Goal: Check status: Verify the current state of an ongoing process or item

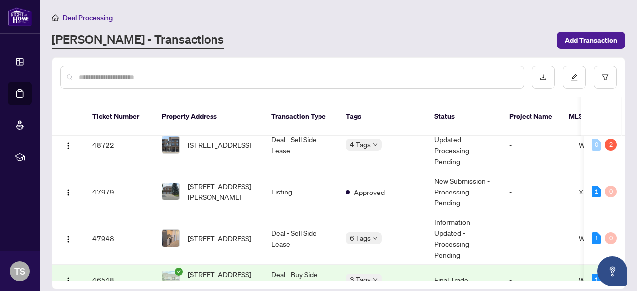
scroll to position [110, 0]
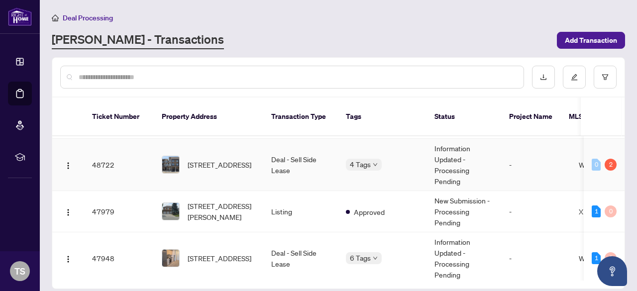
click at [481, 153] on td "Information Updated - Processing Pending" at bounding box center [464, 165] width 75 height 52
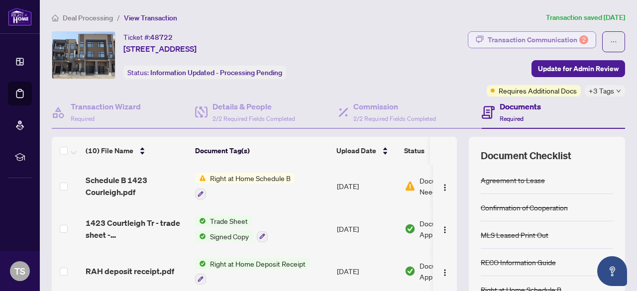
click at [570, 38] on div "Transaction Communication 2" at bounding box center [538, 40] width 101 height 16
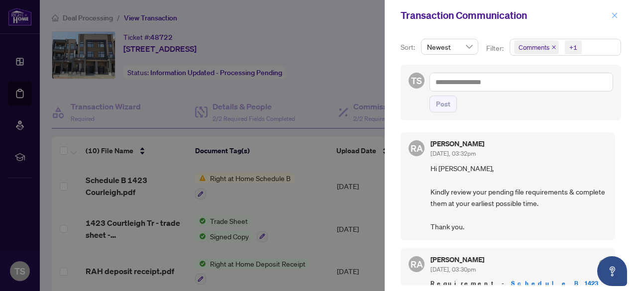
click at [617, 13] on icon "close" at bounding box center [614, 14] width 5 height 5
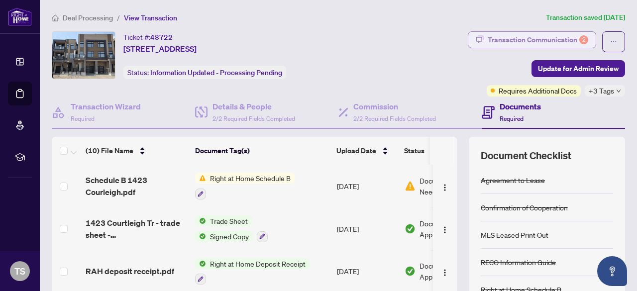
click at [510, 44] on div "Transaction Communication 2" at bounding box center [538, 40] width 101 height 16
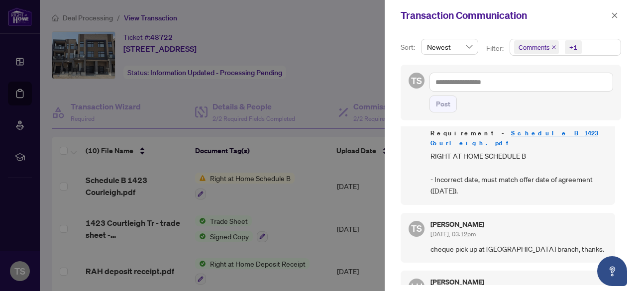
scroll to position [127, 0]
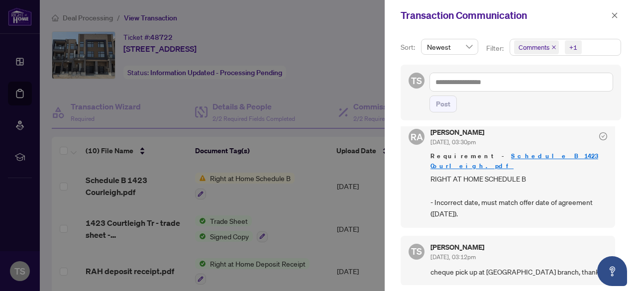
click at [238, 177] on div at bounding box center [318, 145] width 637 height 291
click at [615, 17] on icon "close" at bounding box center [614, 15] width 7 height 7
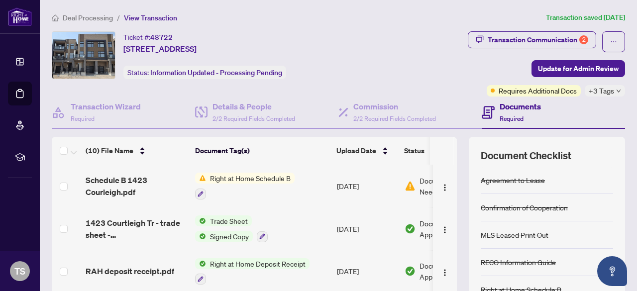
click at [233, 184] on div "Right at Home Schedule B" at bounding box center [245, 186] width 100 height 27
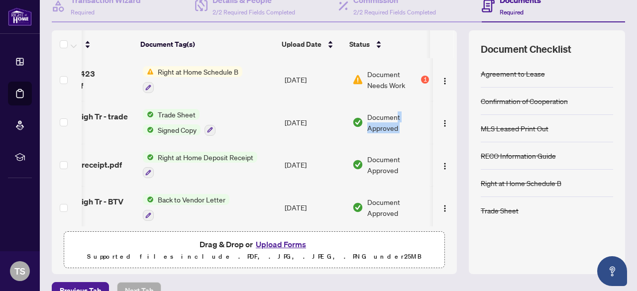
scroll to position [0, 62]
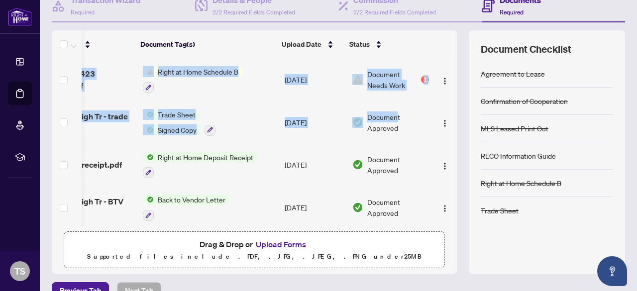
drag, startPoint x: 449, startPoint y: 113, endPoint x: 450, endPoint y: 104, distance: 9.6
click at [450, 104] on div "(10) File Name Document Tag(s) Upload Date Status Schedule B 1423 Courleigh.pdf…" at bounding box center [338, 152] width 573 height 244
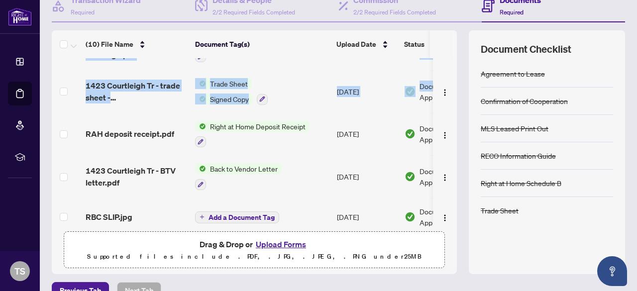
scroll to position [0, 0]
